Goal: Task Accomplishment & Management: Manage account settings

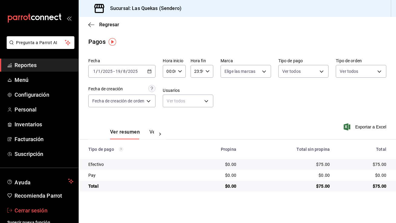
click at [43, 210] on span "Cerrar sesión" at bounding box center [44, 211] width 59 height 8
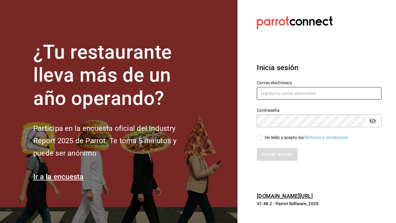
click at [283, 96] on input "text" at bounding box center [319, 93] width 125 height 13
type input "[EMAIL_ADDRESS][DOMAIN_NAME]"
click at [259, 136] on input "He leído y acepto los Términos y condiciones." at bounding box center [259, 137] width 5 height 5
checkbox input "true"
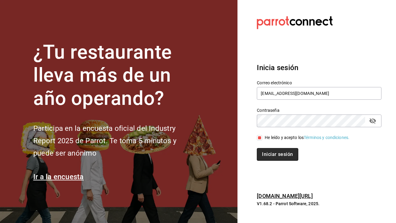
click at [270, 159] on button "Iniciar sesión" at bounding box center [277, 154] width 41 height 13
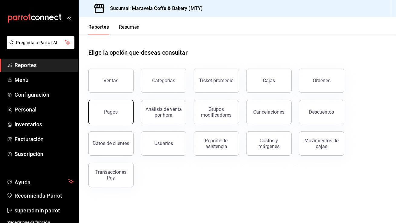
click at [113, 123] on div "Pagos" at bounding box center [107, 108] width 53 height 31
click at [127, 105] on button "Pagos" at bounding box center [110, 112] width 45 height 24
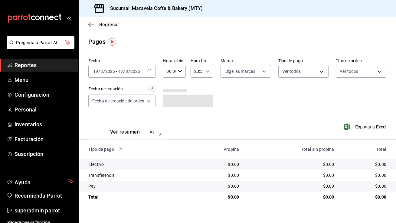
click at [151, 70] on \(Stroke\) "button" at bounding box center [150, 71] width 4 height 3
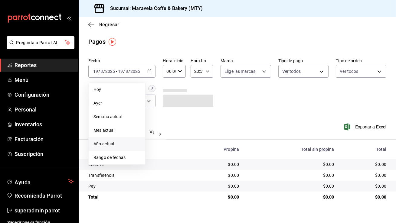
click at [114, 148] on li "Año actual" at bounding box center [117, 144] width 57 height 14
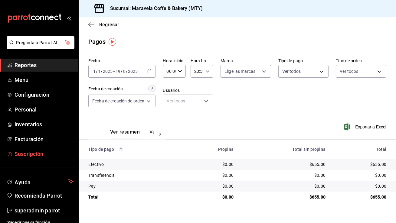
click at [43, 155] on span "Suscripción" at bounding box center [44, 154] width 59 height 8
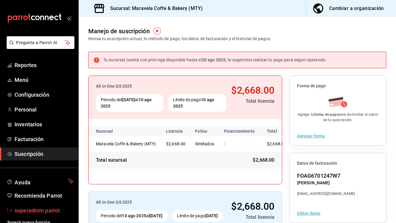
click at [46, 206] on link "superadmin parrot" at bounding box center [39, 210] width 78 height 13
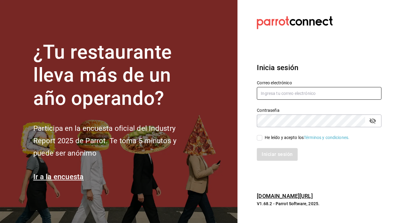
click at [282, 94] on input "text" at bounding box center [319, 93] width 125 height 13
type input "sushiimperial@centro.com"
click at [260, 138] on input "He leído y acepto los Términos y condiciones." at bounding box center [259, 137] width 5 height 5
checkbox input "true"
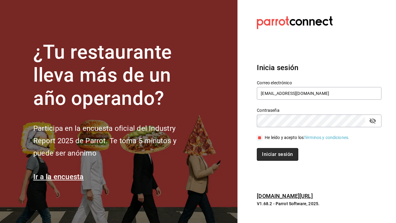
click at [266, 155] on button "Iniciar sesión" at bounding box center [277, 154] width 41 height 13
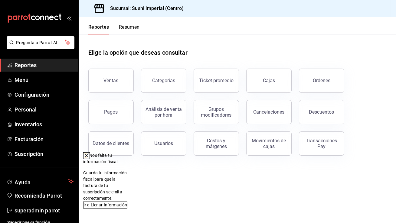
click at [88, 157] on icon at bounding box center [86, 156] width 2 height 2
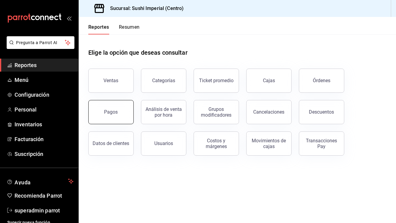
click at [116, 111] on div "Pagos" at bounding box center [111, 112] width 14 height 6
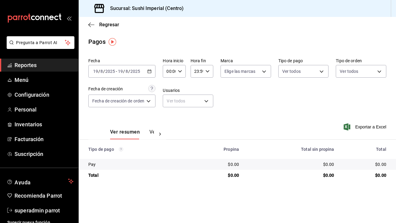
click at [151, 70] on \(Stroke\) "button" at bounding box center [150, 71] width 4 height 3
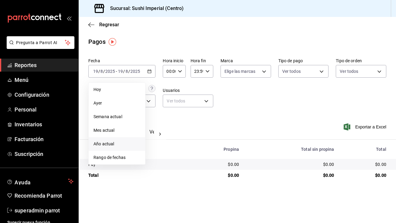
click at [116, 141] on span "Año actual" at bounding box center [117, 144] width 47 height 6
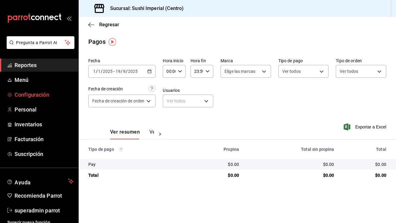
click at [42, 97] on span "Configuración" at bounding box center [44, 95] width 59 height 8
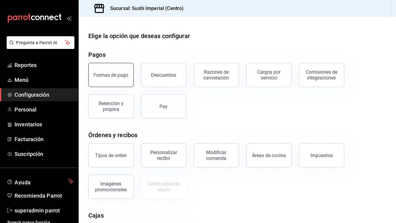
click at [102, 78] on div "Formas de pago" at bounding box center [111, 75] width 35 height 6
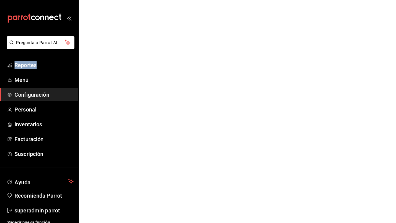
click at [102, 0] on html "Pregunta a Parrot AI Reportes Menú Configuración Personal Inventarios Facturaci…" at bounding box center [198, 0] width 396 height 0
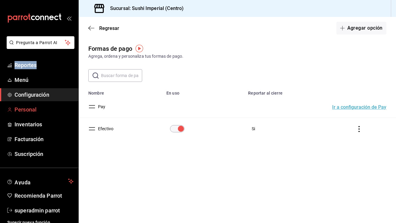
click at [53, 111] on span "Personal" at bounding box center [44, 110] width 59 height 8
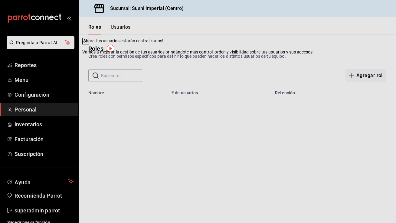
click at [88, 44] on icon at bounding box center [85, 41] width 5 height 5
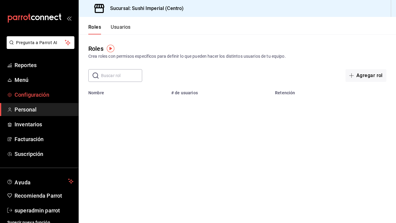
click at [58, 100] on link "Configuración" at bounding box center [39, 94] width 78 height 13
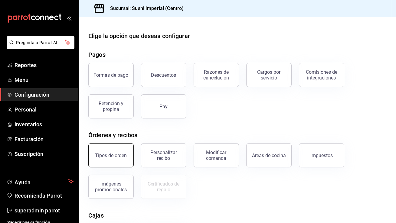
click at [120, 160] on button "Tipos de orden" at bounding box center [110, 156] width 45 height 24
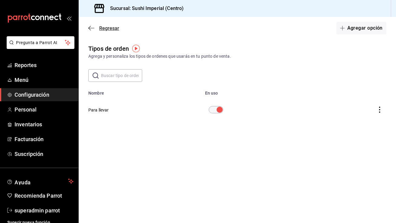
click at [96, 31] on span "Regresar" at bounding box center [103, 28] width 31 height 6
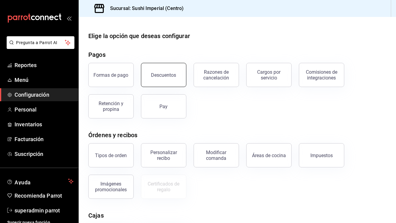
click at [166, 74] on div "Descuentos" at bounding box center [163, 75] width 25 height 6
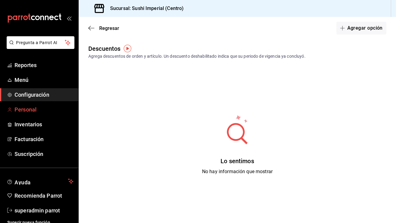
click at [46, 107] on span "Personal" at bounding box center [44, 110] width 59 height 8
